Goal: Find specific page/section: Find specific page/section

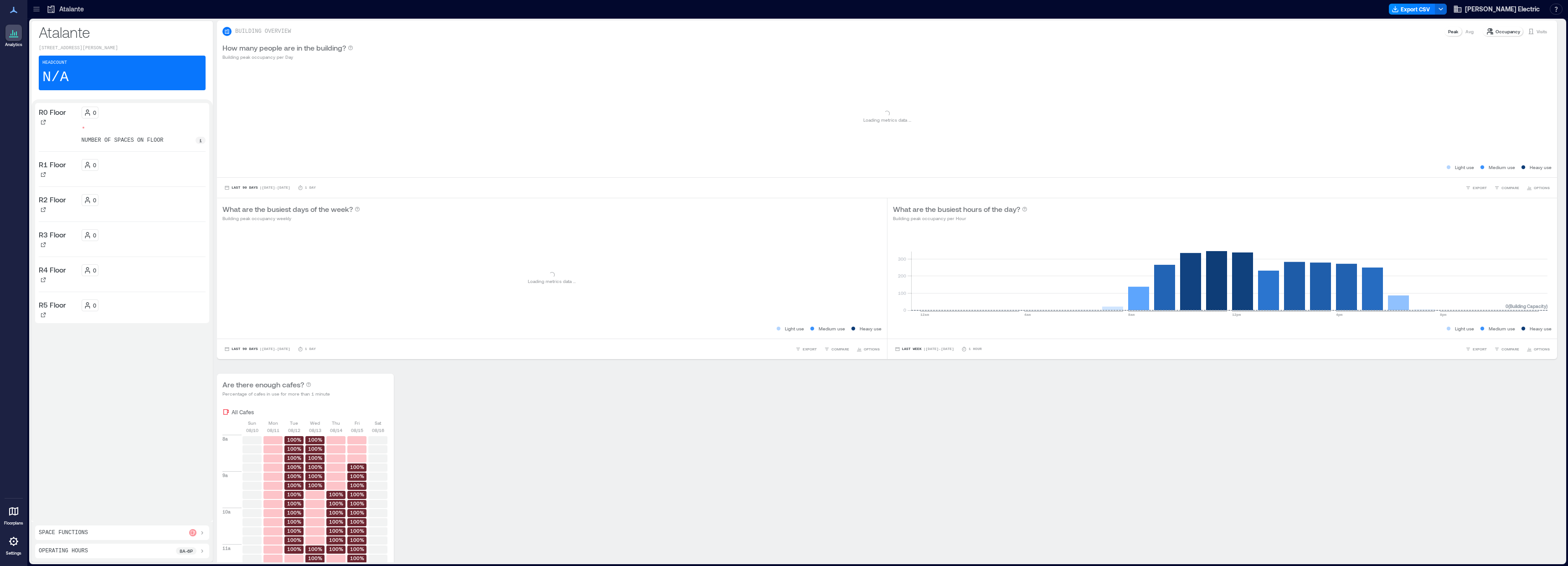
click at [41, 10] on icon at bounding box center [36, 9] width 9 height 9
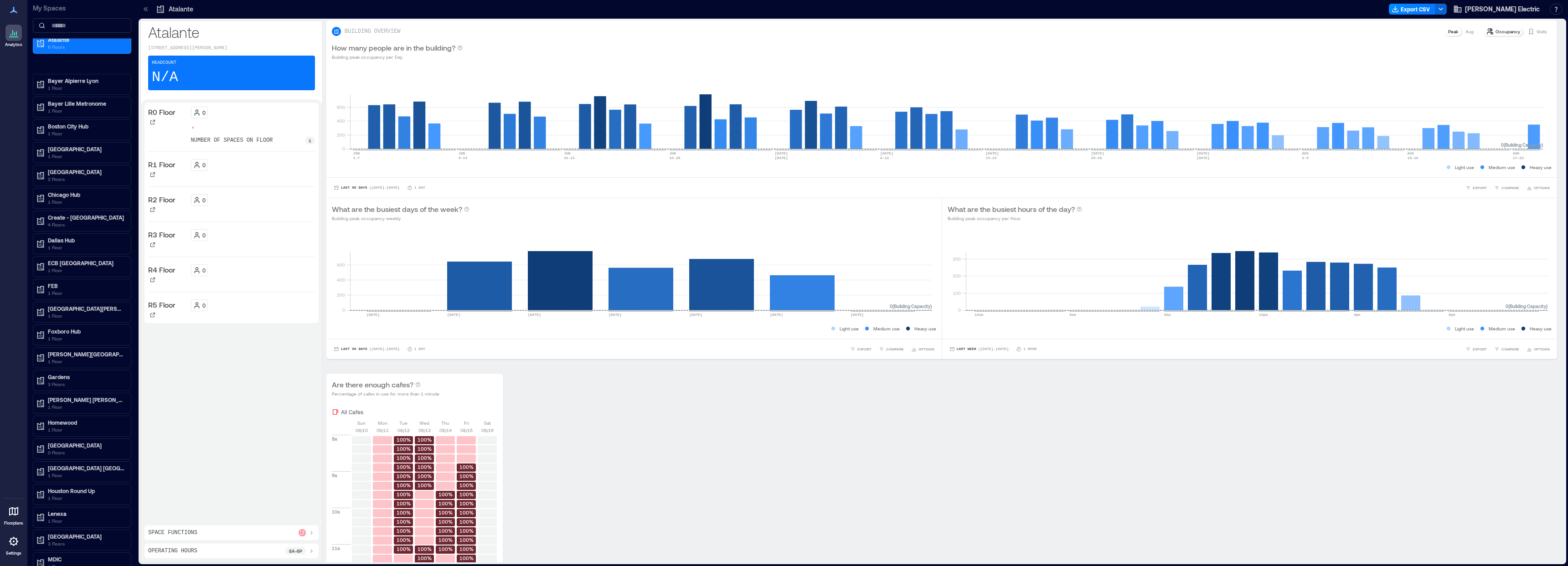
scroll to position [78, 0]
click at [57, 324] on div "Foxboro Hub 1 Floor" at bounding box center [82, 332] width 96 height 18
drag, startPoint x: 65, startPoint y: 350, endPoint x: 55, endPoint y: 345, distance: 11.2
click at [55, 345] on p "Building Analytics" at bounding box center [69, 348] width 45 height 7
